Goal: Register for event/course

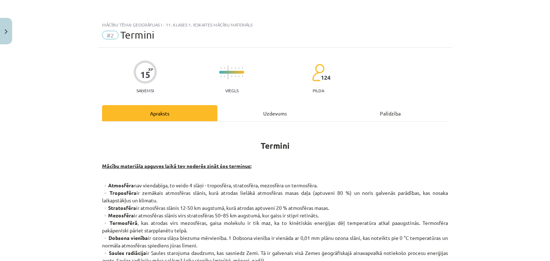
scroll to position [107, 0]
click at [8, 34] on button "Close" at bounding box center [6, 31] width 12 height 27
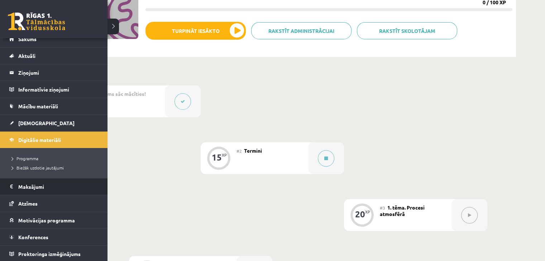
scroll to position [8, 0]
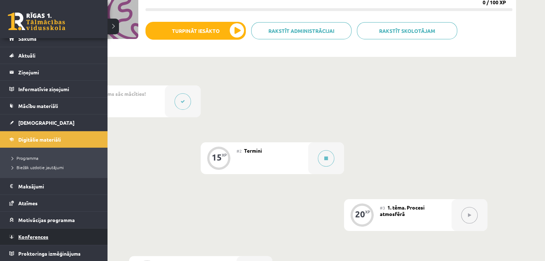
click at [53, 232] on link "Konferences" at bounding box center [53, 237] width 89 height 16
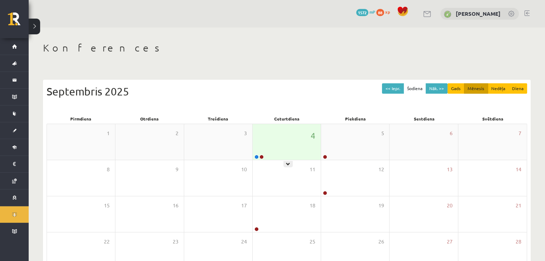
click at [278, 144] on div "4" at bounding box center [287, 142] width 68 height 36
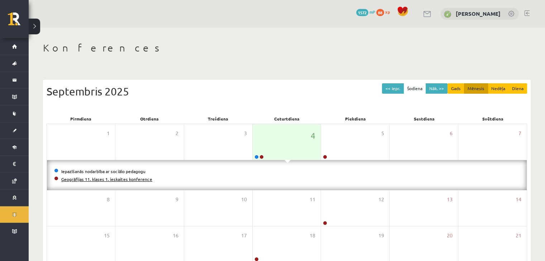
click at [141, 179] on link "Ģeogrāfijas 11. klases 1. ieskaites konference" at bounding box center [106, 180] width 91 height 6
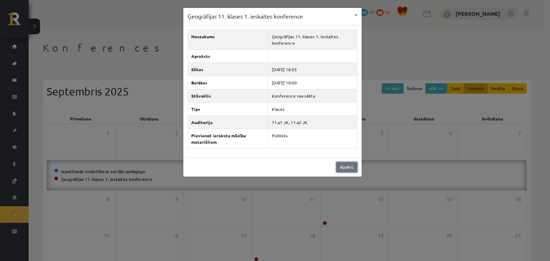
click at [341, 165] on link "Aizvērt" at bounding box center [346, 167] width 21 height 10
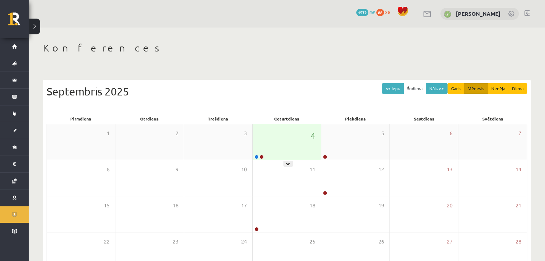
click at [261, 130] on div "4" at bounding box center [287, 142] width 68 height 36
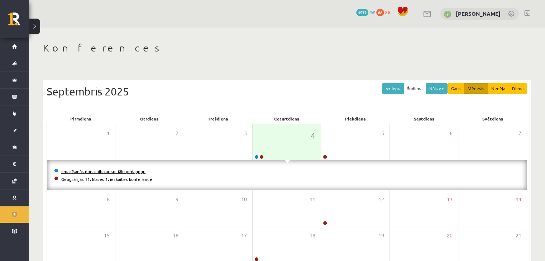
click at [115, 170] on link "Iepazīšanās nodarbība ar sociālo pedagogu" at bounding box center [103, 172] width 84 height 6
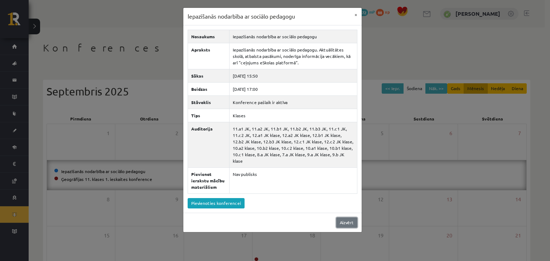
click at [345, 218] on link "Aizvērt" at bounding box center [346, 223] width 21 height 10
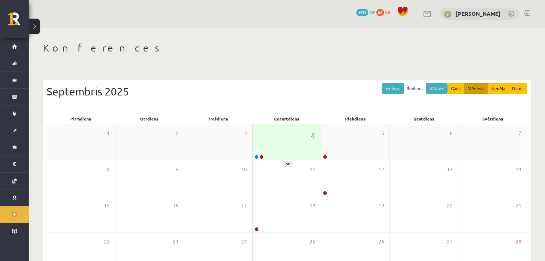
click at [268, 154] on div "4" at bounding box center [287, 142] width 68 height 36
click at [275, 142] on div "4" at bounding box center [287, 142] width 68 height 36
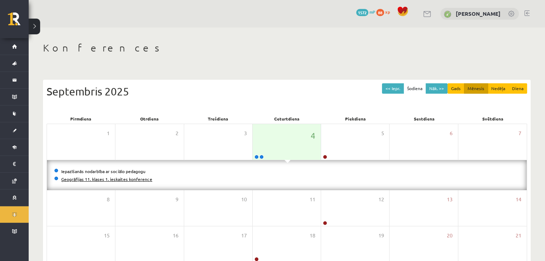
click at [144, 180] on link "Ģeogrāfijas 11. klases 1. ieskaites konference" at bounding box center [106, 180] width 91 height 6
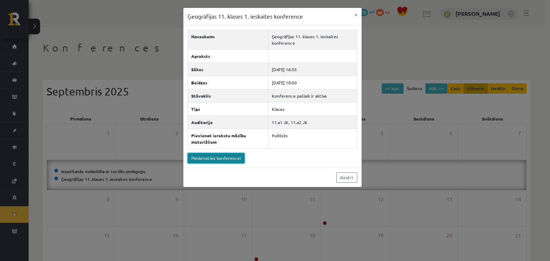
click at [227, 158] on link "Pievienoties konferencei" at bounding box center [216, 158] width 57 height 10
